Goal: Task Accomplishment & Management: Use online tool/utility

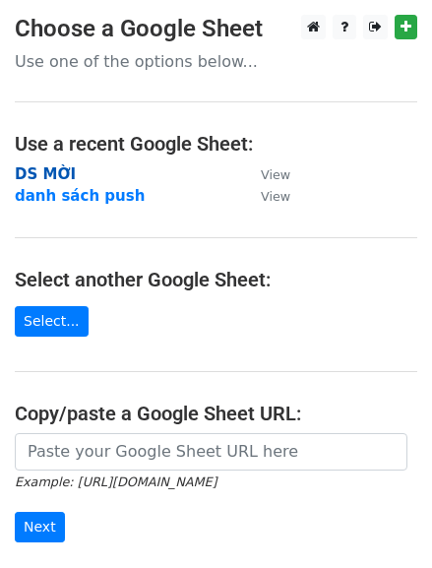
click at [55, 171] on strong "DS MỜI" at bounding box center [45, 174] width 61 height 18
click at [54, 171] on strong "DS MỜI" at bounding box center [45, 174] width 61 height 18
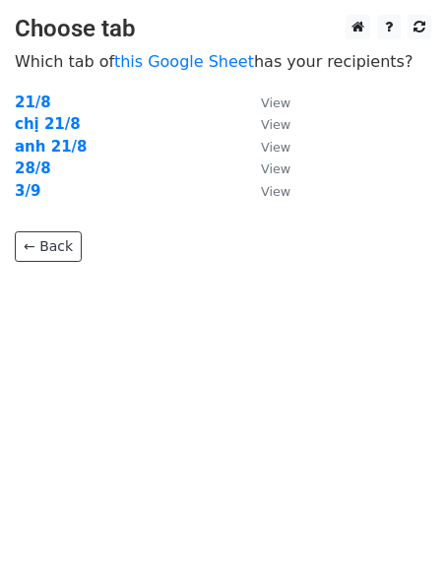
click at [144, 294] on body "Choose tab Which tab of this Google Sheet has your recipients? 21/8 View chị 21…" at bounding box center [223, 178] width 446 height 326
click at [31, 194] on strong "3/9" at bounding box center [28, 191] width 26 height 18
